Goal: Task Accomplishment & Management: Use online tool/utility

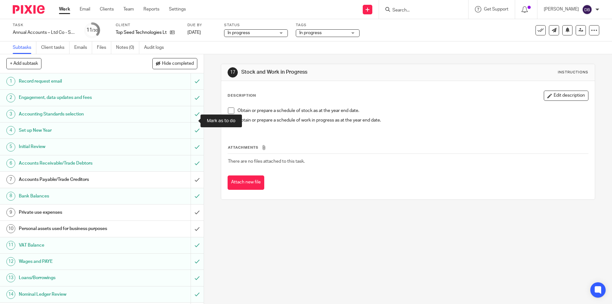
scroll to position [42, 0]
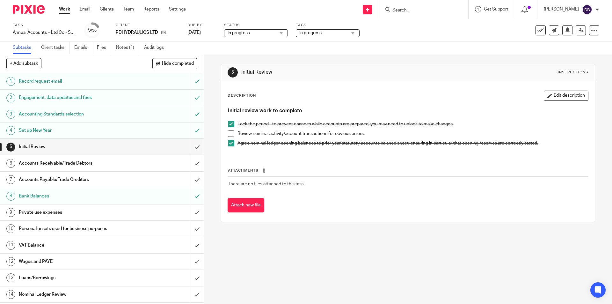
click at [139, 164] on div "Accounts Receivable/Trade Debtors" at bounding box center [101, 163] width 165 height 10
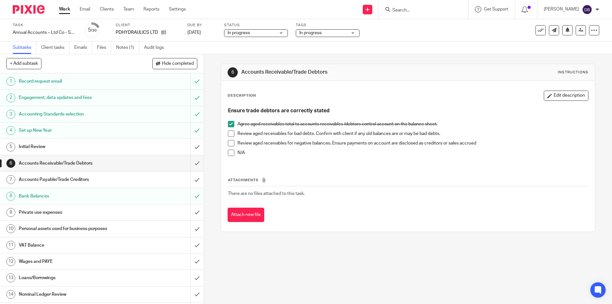
click at [232, 133] on span at bounding box center [231, 133] width 6 height 6
click at [190, 164] on input "submit" at bounding box center [102, 163] width 204 height 16
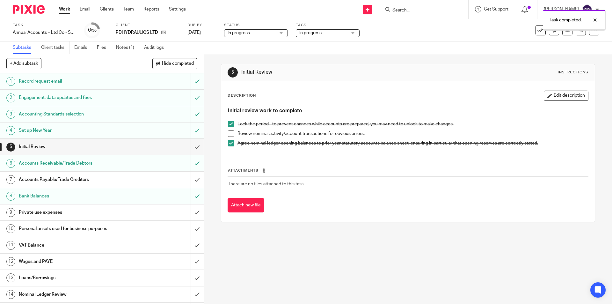
click at [174, 148] on div "Initial Review" at bounding box center [101, 147] width 165 height 10
click at [231, 130] on span at bounding box center [231, 133] width 6 height 6
click at [189, 146] on input "submit" at bounding box center [102, 147] width 204 height 16
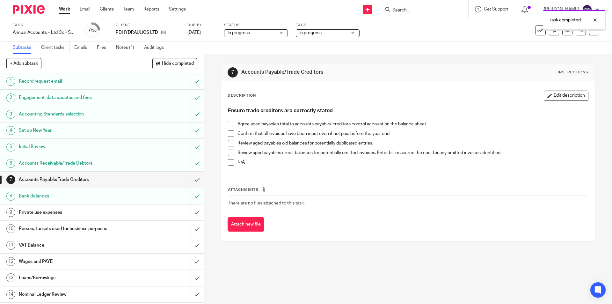
click at [156, 179] on div "Accounts Payable/Trade Creditors" at bounding box center [101, 180] width 165 height 10
click at [229, 122] on span at bounding box center [231, 124] width 6 height 6
click at [230, 134] on span at bounding box center [231, 133] width 6 height 6
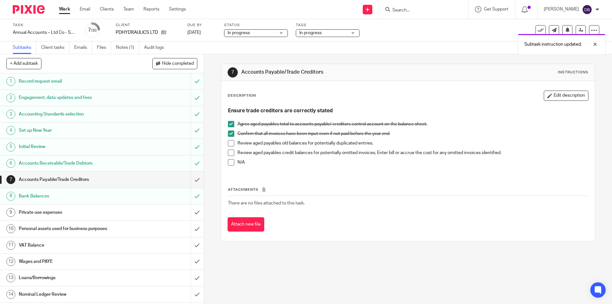
click at [231, 143] on span at bounding box center [231, 143] width 6 height 6
click at [230, 152] on span at bounding box center [231, 152] width 6 height 6
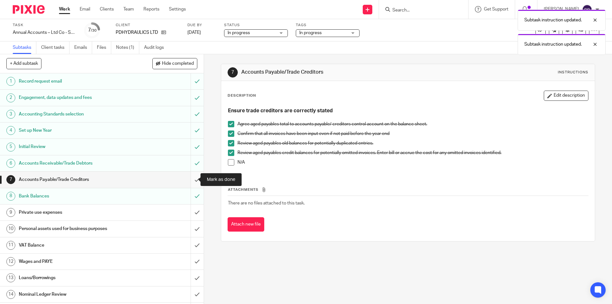
click at [190, 178] on input "submit" at bounding box center [102, 179] width 204 height 16
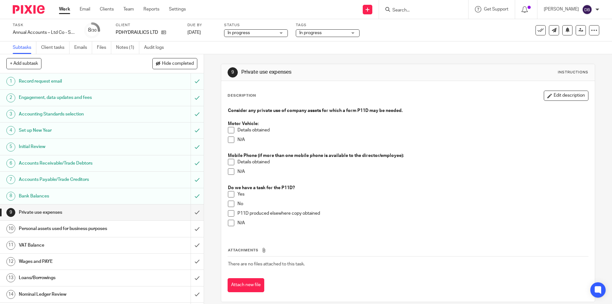
click at [230, 172] on span at bounding box center [231, 171] width 6 height 6
click at [228, 225] on span at bounding box center [231, 223] width 6 height 6
click at [107, 227] on h1 "Personal assets used for business purposes" at bounding box center [74, 229] width 110 height 10
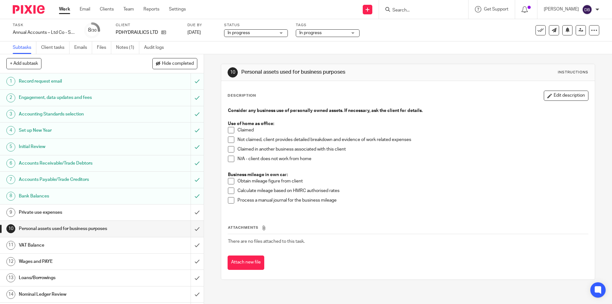
click at [229, 131] on span at bounding box center [231, 130] width 6 height 6
click at [229, 181] on span at bounding box center [231, 181] width 6 height 6
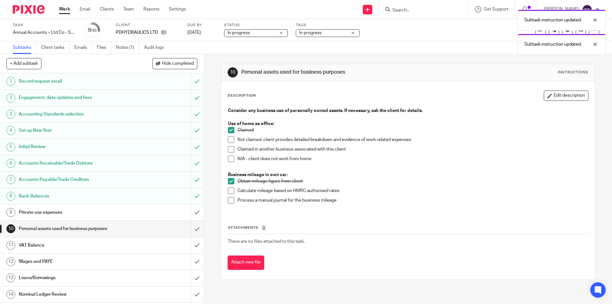
click at [228, 191] on span at bounding box center [231, 190] width 6 height 6
click at [228, 198] on span at bounding box center [231, 200] width 6 height 6
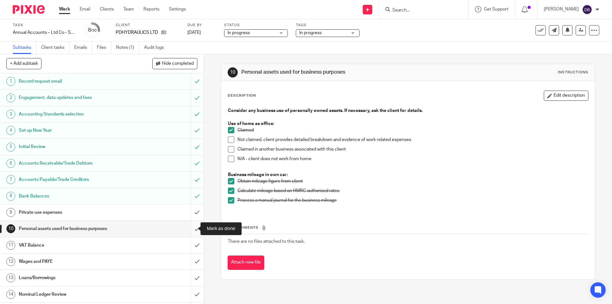
click at [191, 228] on input "submit" at bounding box center [102, 229] width 204 height 16
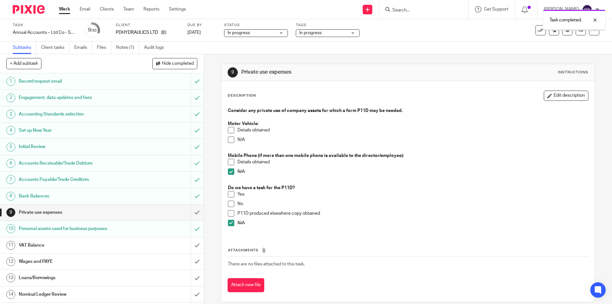
click at [98, 247] on h1 "VAT Balance" at bounding box center [74, 245] width 110 height 10
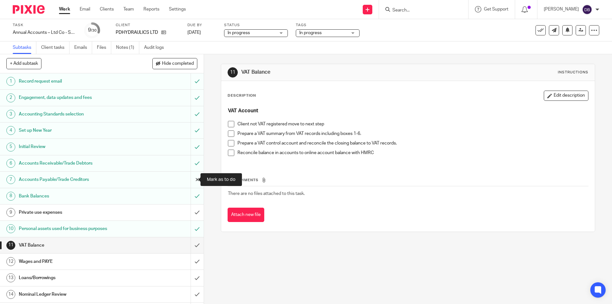
click at [188, 181] on input "submit" at bounding box center [102, 179] width 204 height 16
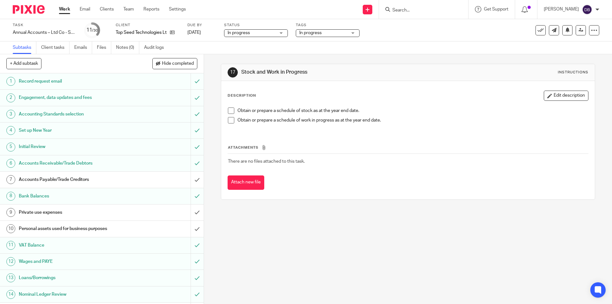
scroll to position [42, 0]
click at [159, 178] on div "Accounts Payable/Trade Creditors" at bounding box center [101, 180] width 165 height 10
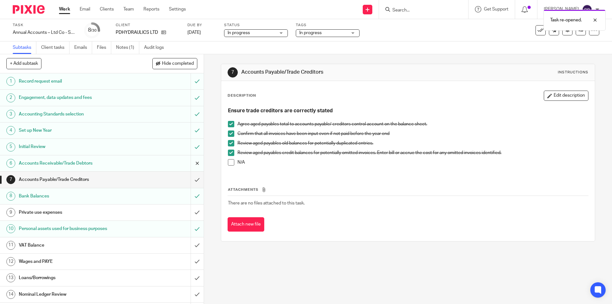
click at [190, 162] on input "submit" at bounding box center [102, 163] width 204 height 16
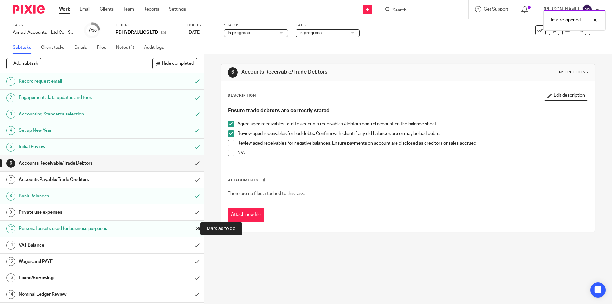
click at [193, 228] on input "submit" at bounding box center [102, 229] width 204 height 16
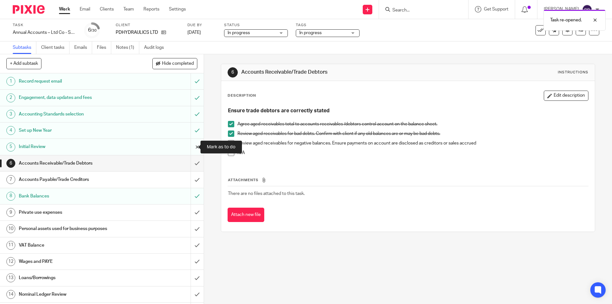
click at [192, 145] on input "submit" at bounding box center [102, 147] width 204 height 16
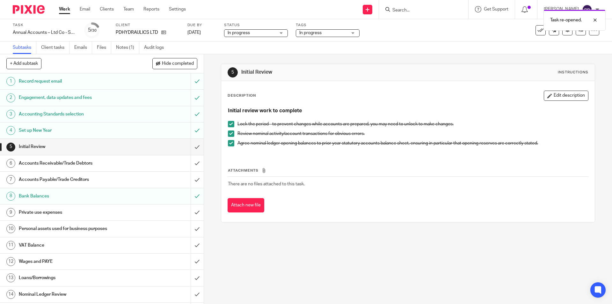
click at [156, 148] on div "Initial Review" at bounding box center [101, 147] width 165 height 10
click at [228, 133] on span at bounding box center [231, 133] width 6 height 6
click at [154, 163] on div "Accounts Receivable/Trade Debtors" at bounding box center [101, 163] width 165 height 10
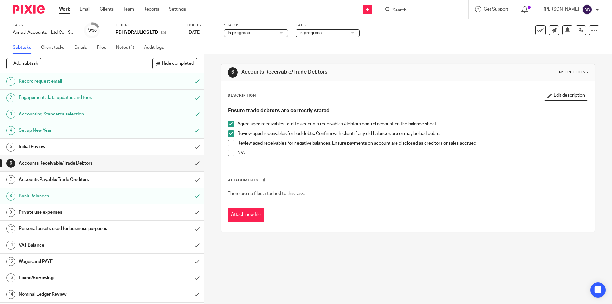
click at [229, 134] on span at bounding box center [231, 133] width 6 height 6
click at [229, 124] on span at bounding box center [231, 124] width 6 height 6
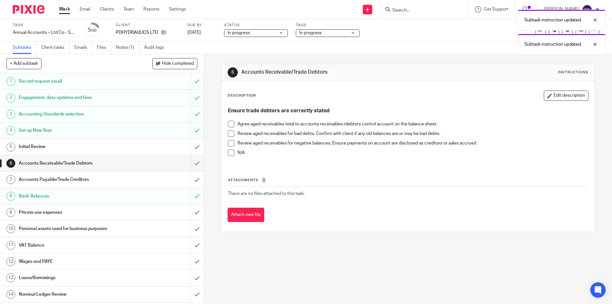
click at [230, 124] on span at bounding box center [231, 124] width 6 height 6
click at [135, 180] on div "Accounts Payable/Trade Creditors" at bounding box center [101, 180] width 165 height 10
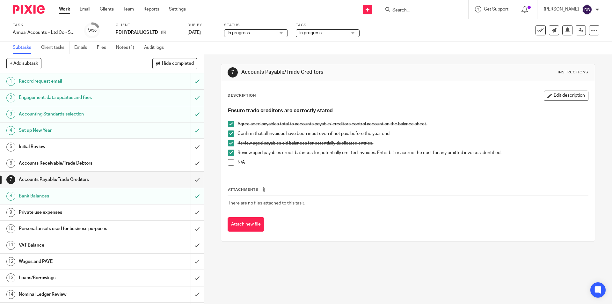
click at [229, 153] on span at bounding box center [231, 152] width 6 height 6
click at [230, 143] on span at bounding box center [231, 143] width 6 height 6
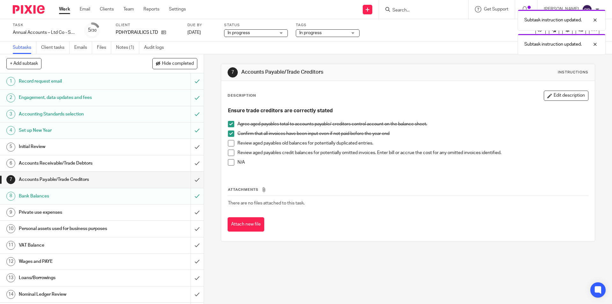
click at [229, 133] on span at bounding box center [231, 133] width 6 height 6
click at [229, 124] on span at bounding box center [231, 124] width 6 height 6
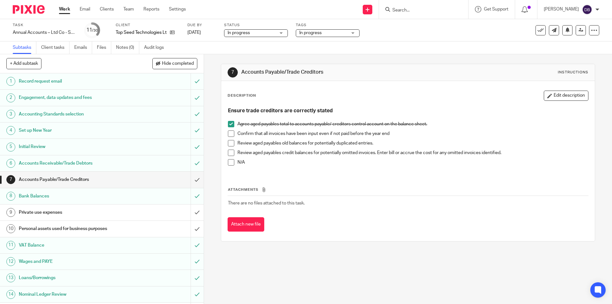
click at [229, 134] on span at bounding box center [231, 133] width 6 height 6
click at [228, 142] on span at bounding box center [231, 143] width 6 height 6
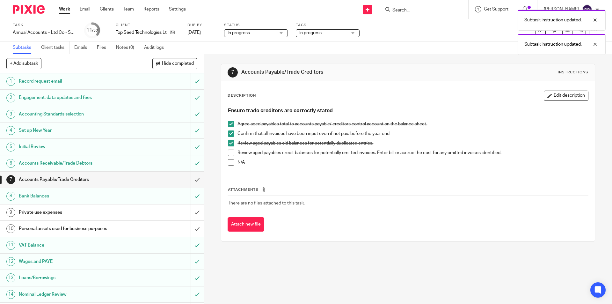
click at [228, 151] on span at bounding box center [231, 152] width 6 height 6
click at [191, 179] on input "submit" at bounding box center [102, 179] width 204 height 16
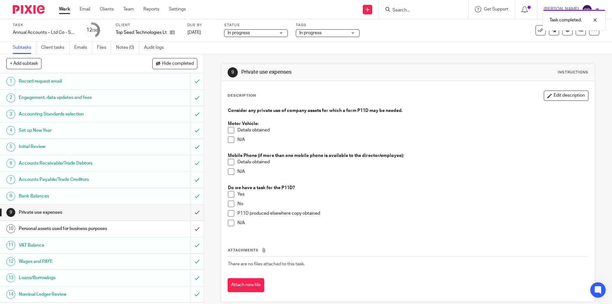
click at [228, 141] on span at bounding box center [231, 139] width 6 height 6
click at [229, 173] on span at bounding box center [231, 171] width 6 height 6
click at [229, 222] on span at bounding box center [231, 223] width 6 height 6
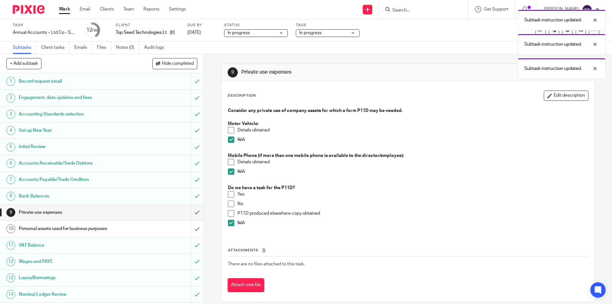
click at [131, 226] on div "Personal assets used for business purposes" at bounding box center [101, 229] width 165 height 10
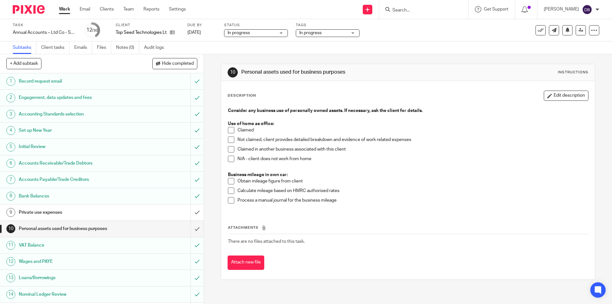
click at [229, 128] on span at bounding box center [231, 130] width 6 height 6
click at [229, 183] on span at bounding box center [231, 181] width 6 height 6
click at [229, 188] on span at bounding box center [231, 190] width 6 height 6
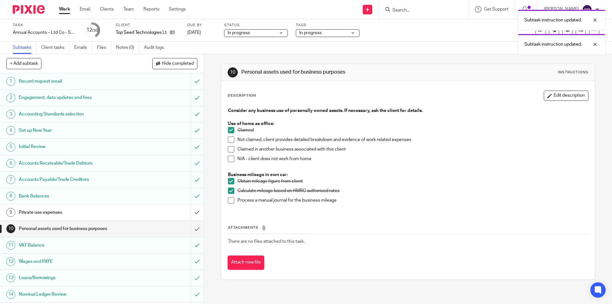
click at [228, 201] on span at bounding box center [231, 200] width 6 height 6
click at [192, 225] on input "submit" at bounding box center [102, 229] width 204 height 16
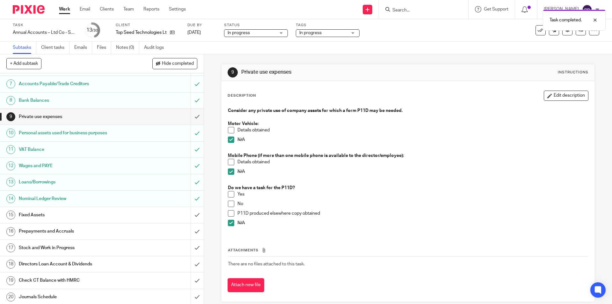
scroll to position [106, 0]
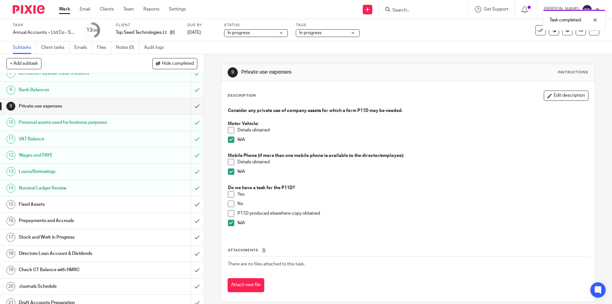
click at [146, 208] on div "Fixed Assets" at bounding box center [101, 204] width 165 height 10
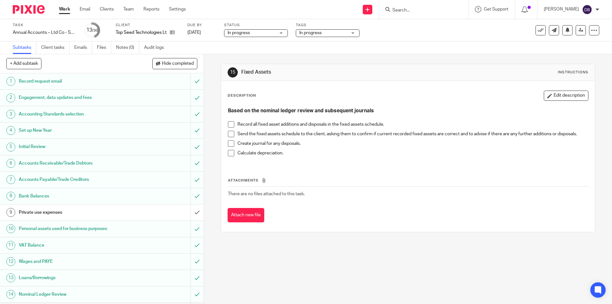
click at [228, 125] on span at bounding box center [231, 124] width 6 height 6
click at [228, 143] on span at bounding box center [231, 143] width 6 height 6
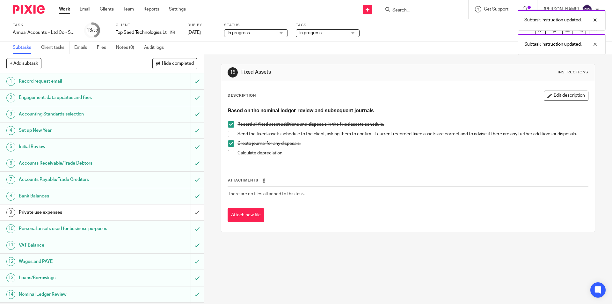
click at [228, 153] on span at bounding box center [231, 153] width 6 height 6
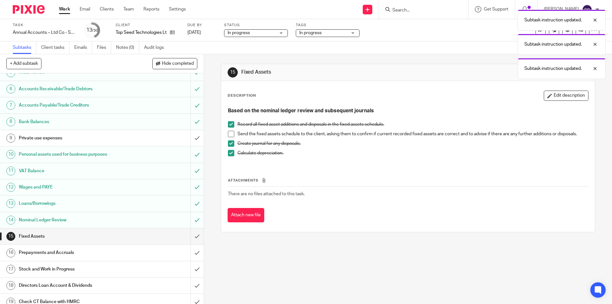
scroll to position [64, 0]
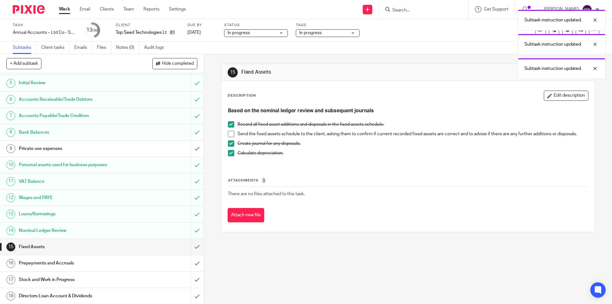
click at [127, 259] on div "Prepayments and Accruals" at bounding box center [101, 263] width 165 height 10
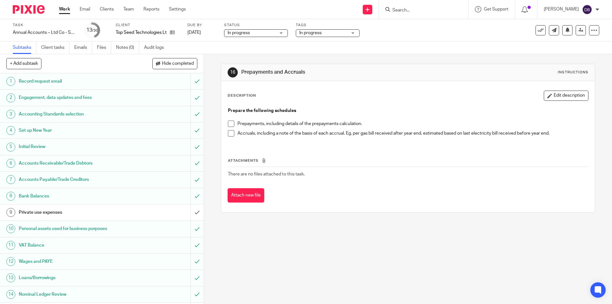
click at [230, 121] on span at bounding box center [231, 123] width 6 height 6
click at [230, 132] on span at bounding box center [231, 133] width 6 height 6
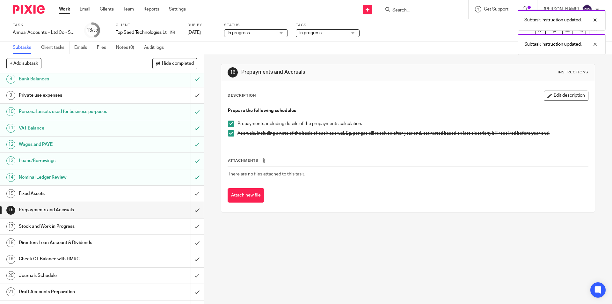
scroll to position [127, 0]
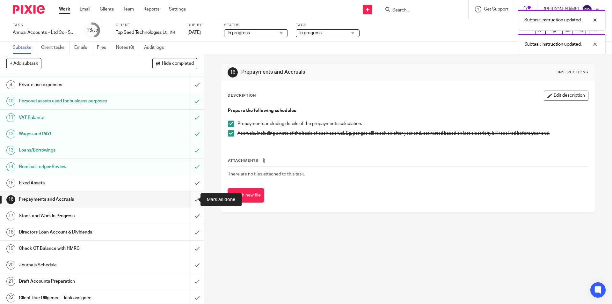
click at [190, 200] on input "submit" at bounding box center [102, 199] width 204 height 16
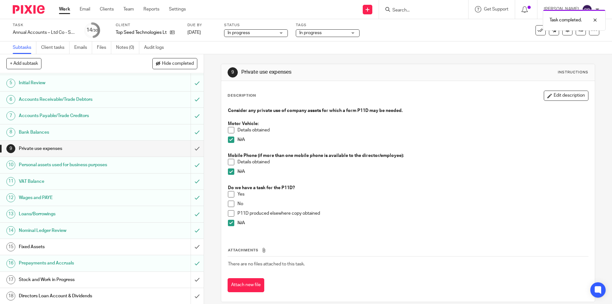
scroll to position [96, 0]
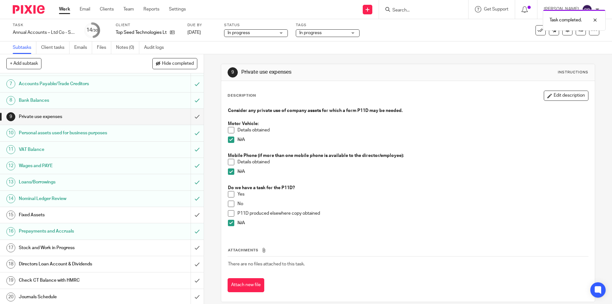
click at [155, 249] on div "Stock and Work in Progress" at bounding box center [101, 248] width 165 height 10
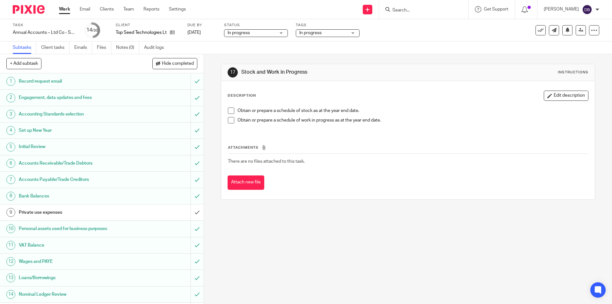
click at [229, 110] on span at bounding box center [231, 110] width 6 height 6
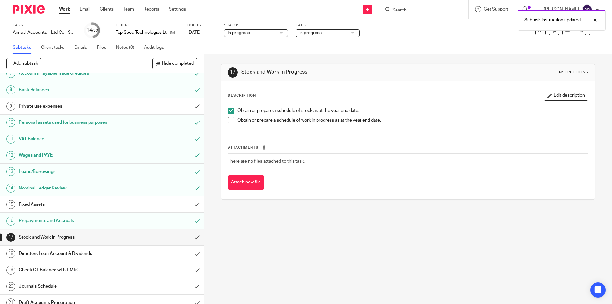
scroll to position [159, 0]
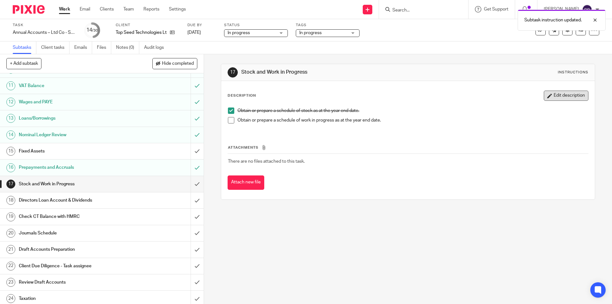
click at [555, 95] on button "Edit description" at bounding box center [566, 96] width 45 height 10
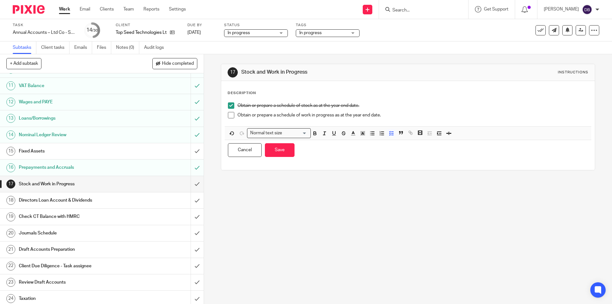
click at [372, 105] on p "Obtain or prepare a schedule of stock as at the year end date." at bounding box center [412, 105] width 350 height 6
click at [279, 146] on button "Save" at bounding box center [280, 150] width 30 height 14
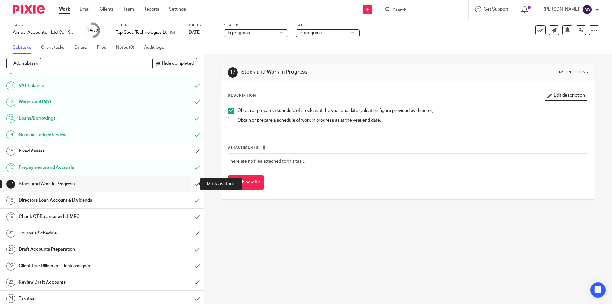
click at [190, 184] on input "submit" at bounding box center [102, 184] width 204 height 16
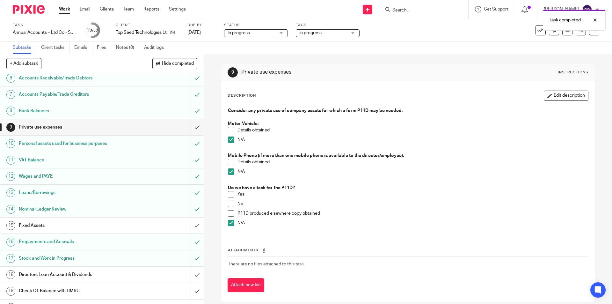
scroll to position [127, 0]
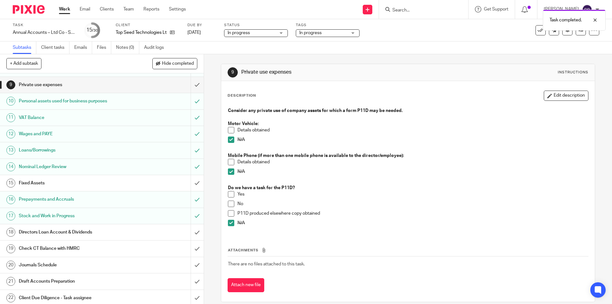
click at [137, 235] on div "Directors Loan Account & Dividends" at bounding box center [101, 232] width 165 height 10
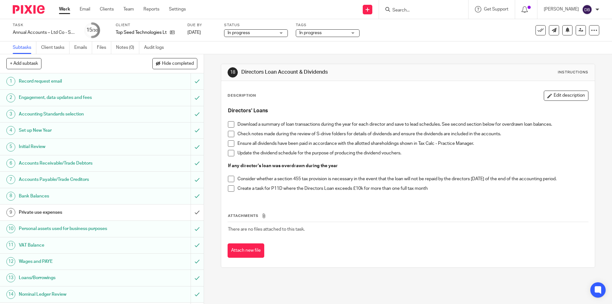
click at [230, 124] on span at bounding box center [231, 124] width 6 height 6
click at [229, 134] on span at bounding box center [231, 134] width 6 height 6
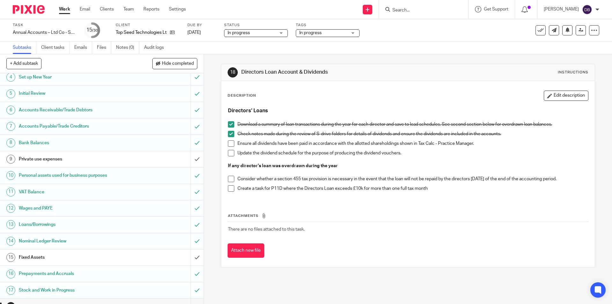
scroll to position [117, 0]
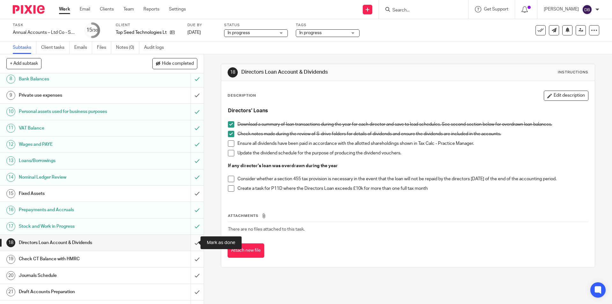
click at [190, 242] on input "submit" at bounding box center [102, 243] width 204 height 16
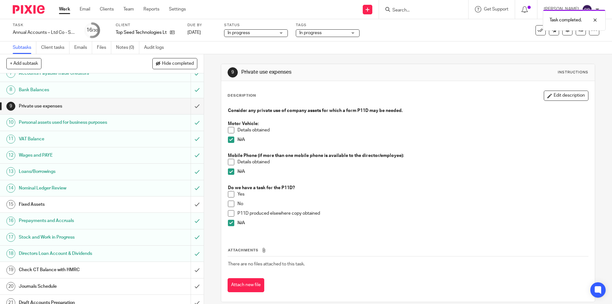
scroll to position [149, 0]
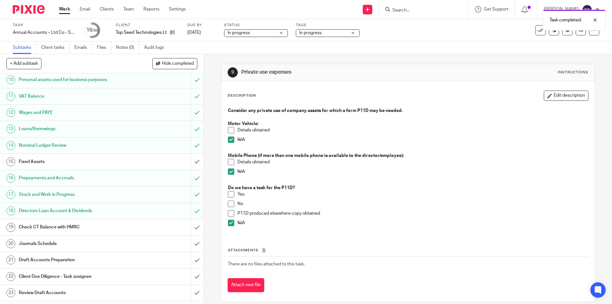
click at [160, 227] on div "Check CT Balance with HMRC" at bounding box center [101, 227] width 165 height 10
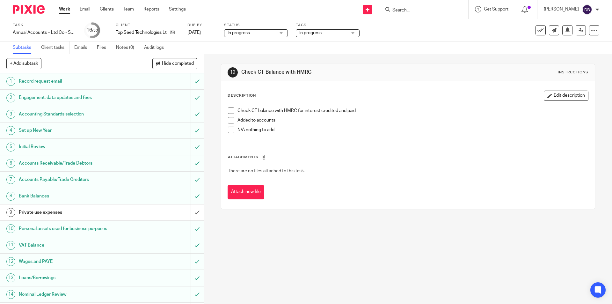
click at [229, 109] on span at bounding box center [231, 110] width 6 height 6
click at [228, 131] on span at bounding box center [231, 130] width 6 height 6
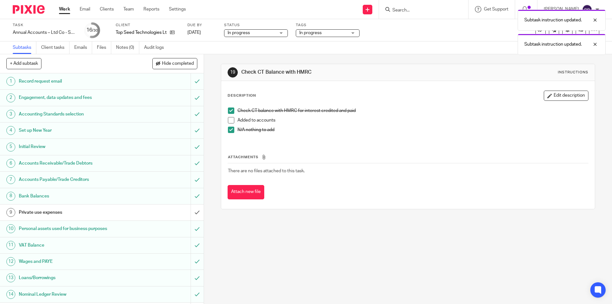
click at [228, 110] on span at bounding box center [231, 110] width 6 height 6
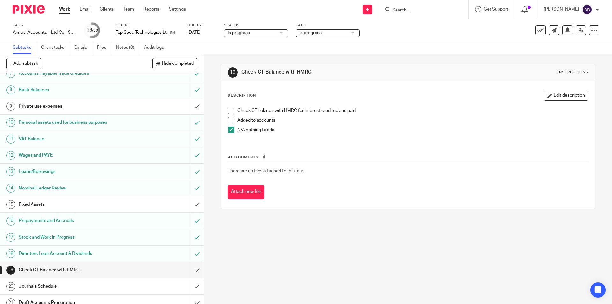
scroll to position [138, 0]
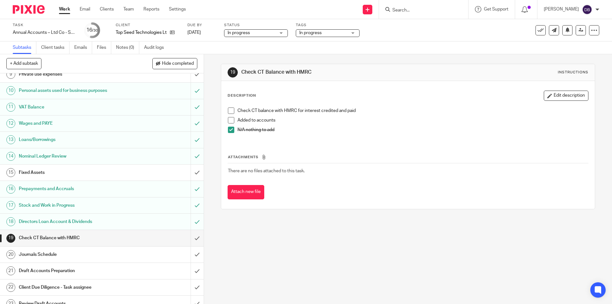
click at [129, 254] on div "Journals Schedule" at bounding box center [101, 255] width 165 height 10
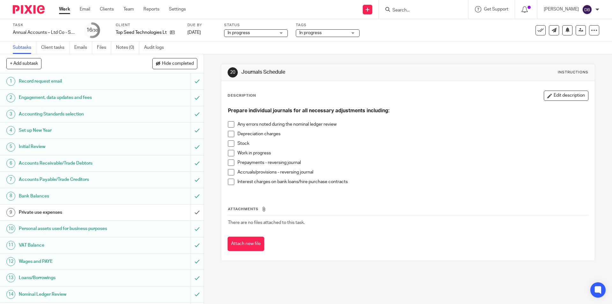
click at [229, 133] on span at bounding box center [231, 134] width 6 height 6
click at [228, 142] on span at bounding box center [231, 143] width 6 height 6
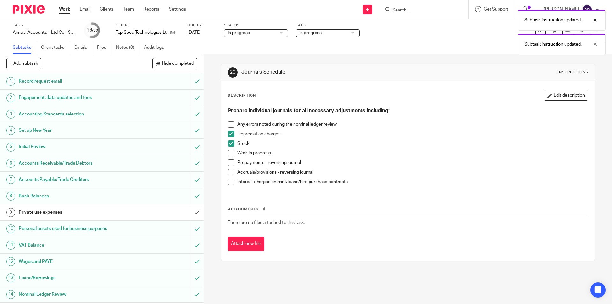
click at [230, 163] on span at bounding box center [231, 162] width 6 height 6
click at [229, 171] on span at bounding box center [231, 172] width 6 height 6
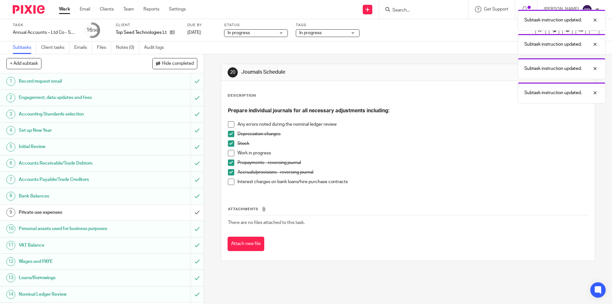
click at [231, 183] on span at bounding box center [231, 181] width 6 height 6
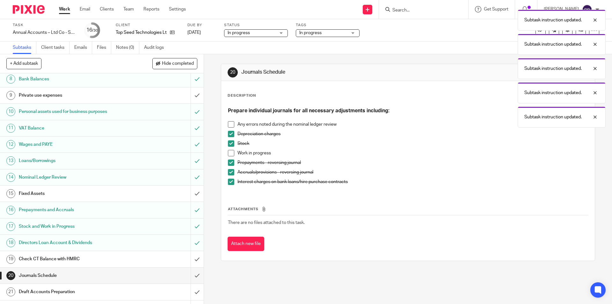
scroll to position [138, 0]
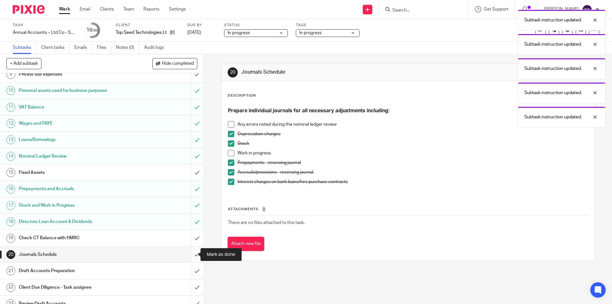
click at [191, 253] on input "submit" at bounding box center [102, 254] width 204 height 16
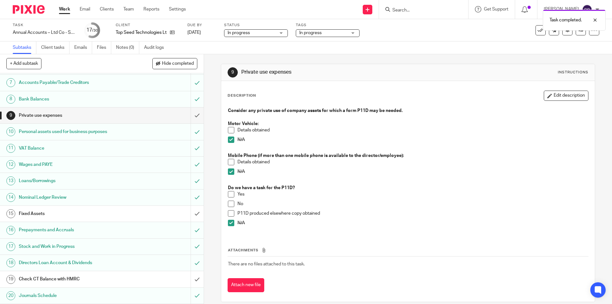
scroll to position [140, 0]
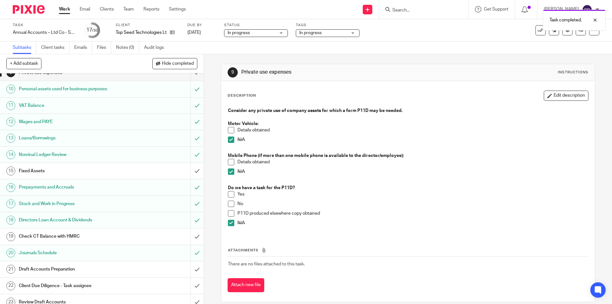
click at [134, 271] on div "Draft Accounts Preparation" at bounding box center [101, 269] width 165 height 10
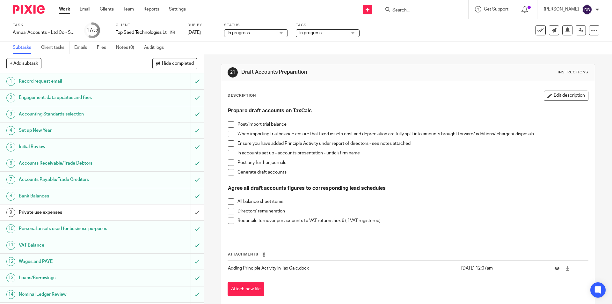
click at [242, 56] on div "21 Draft Accounts Preparation Instructions Description Edit description Prepare…" at bounding box center [408, 184] width 374 height 261
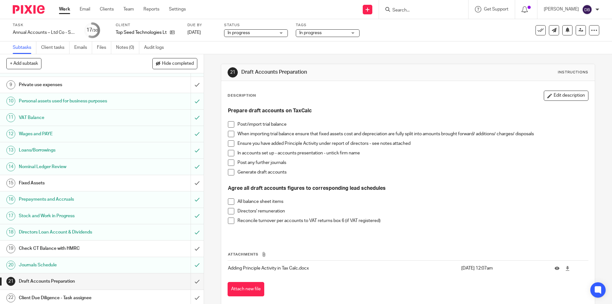
scroll to position [191, 0]
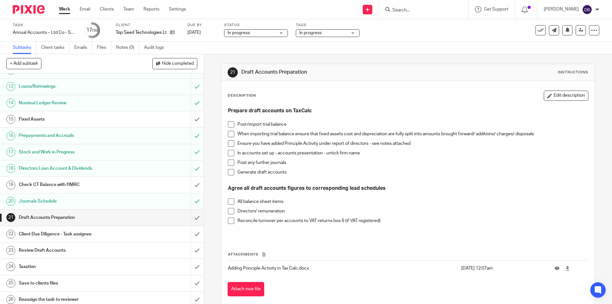
click at [119, 234] on h1 "Client Due Diligence - Task assignee" at bounding box center [74, 234] width 110 height 10
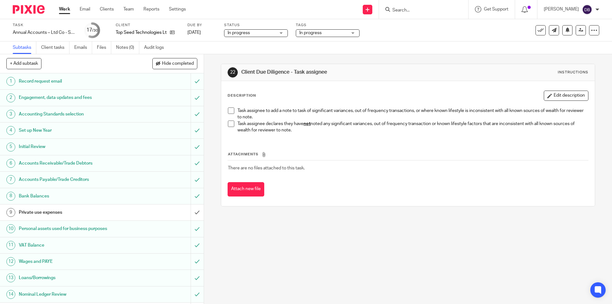
click at [229, 121] on span at bounding box center [231, 123] width 6 height 6
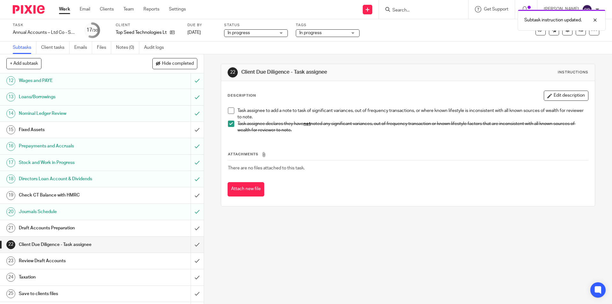
scroll to position [223, 0]
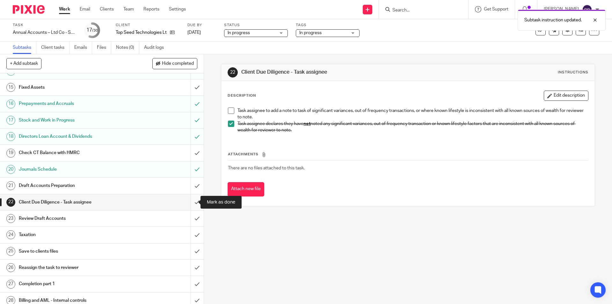
click at [191, 202] on input "submit" at bounding box center [102, 202] width 204 height 16
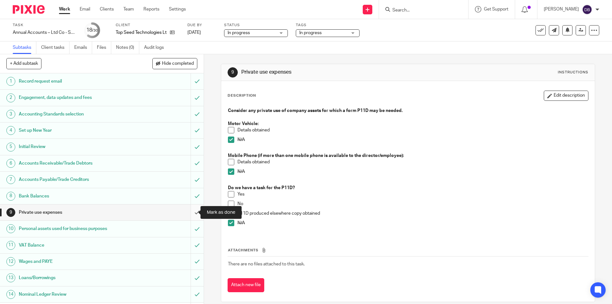
click at [193, 211] on input "submit" at bounding box center [102, 212] width 204 height 16
